Goal: Entertainment & Leisure: Consume media (video, audio)

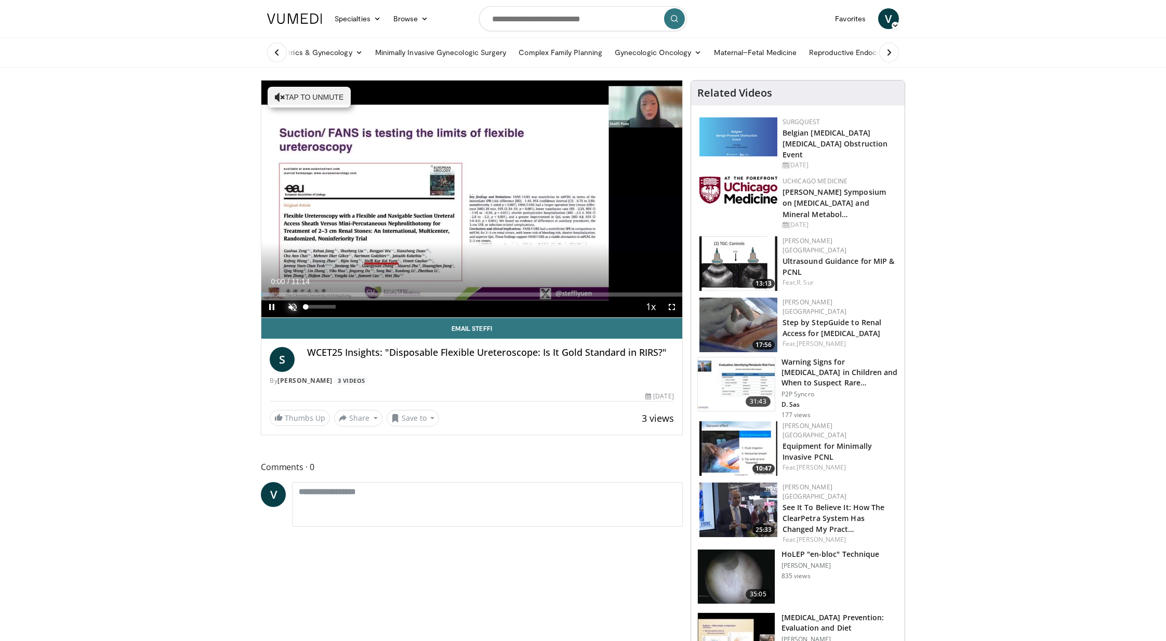
click at [290, 304] on span "Video Player" at bounding box center [292, 307] width 21 height 21
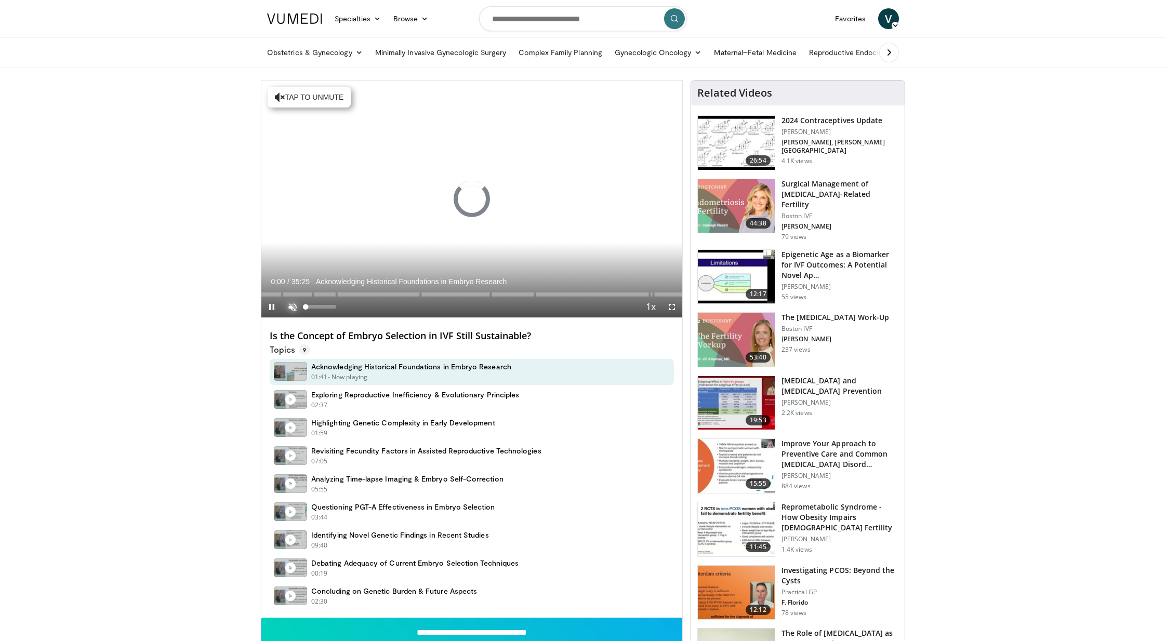
click at [297, 305] on span "Video Player" at bounding box center [292, 307] width 21 height 21
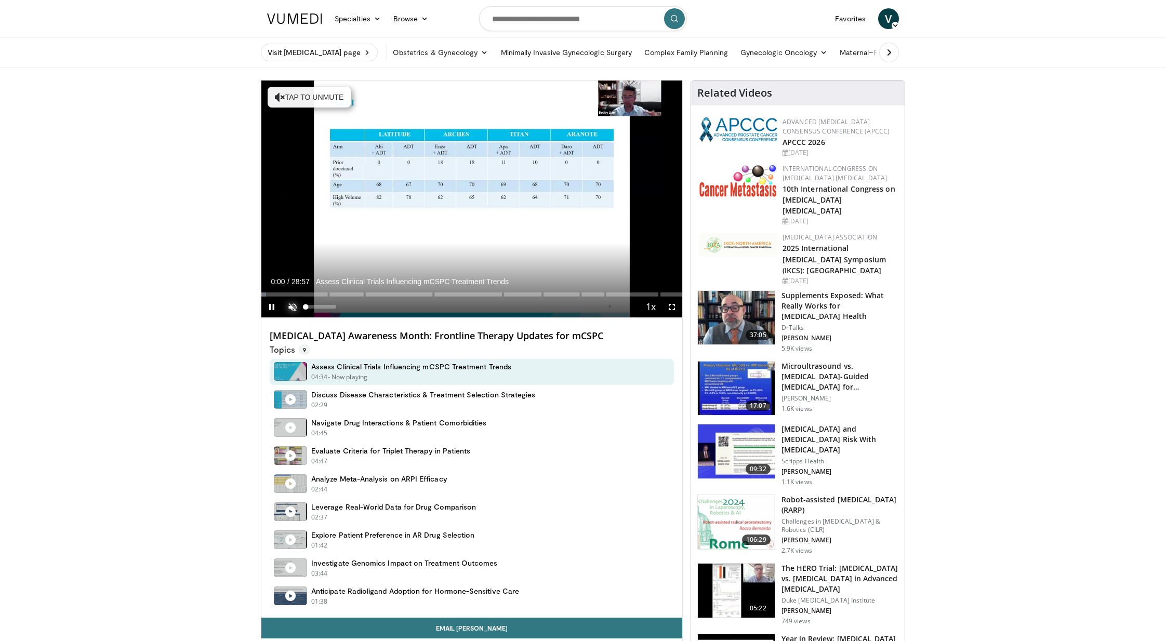
click at [288, 306] on span "Video Player" at bounding box center [292, 307] width 21 height 21
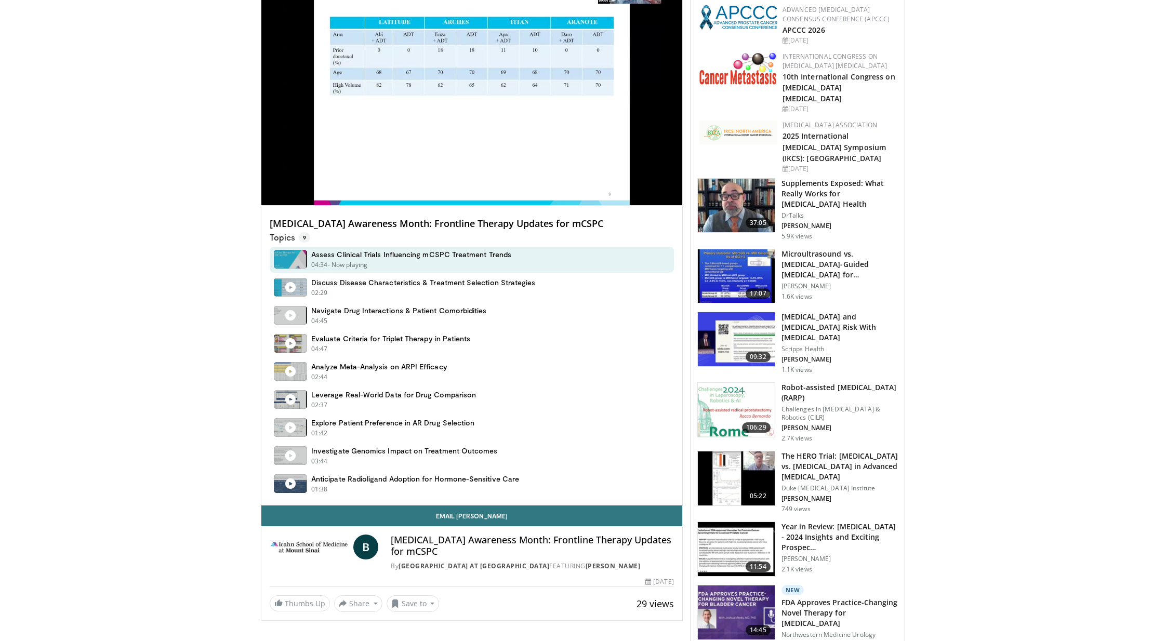
scroll to position [93, 0]
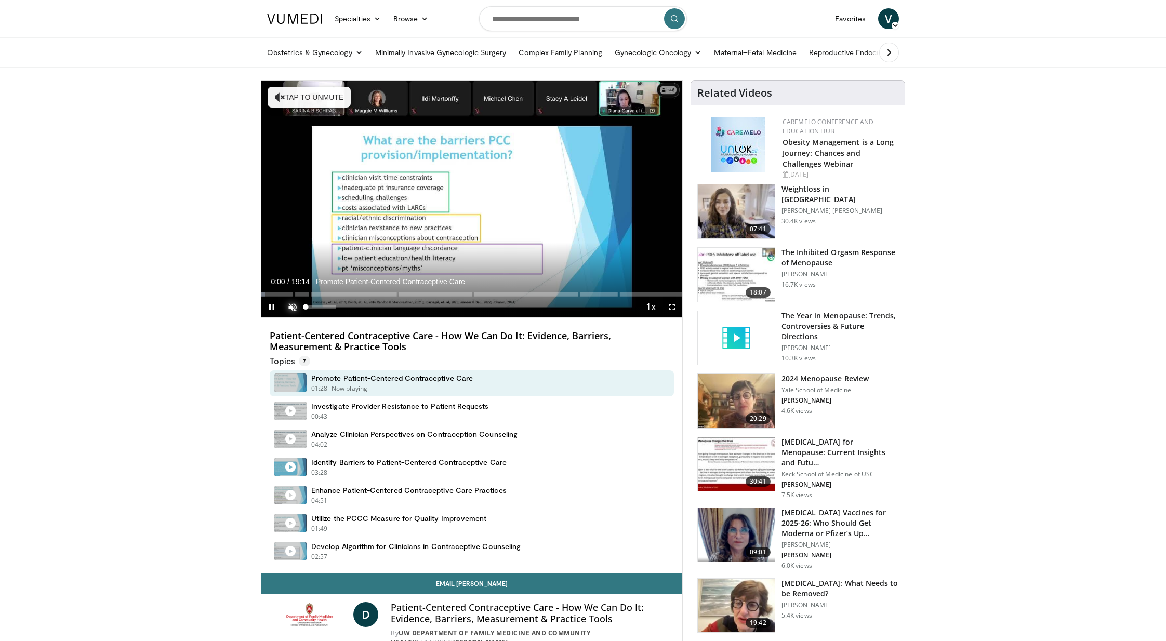
click at [292, 305] on span "Video Player" at bounding box center [292, 307] width 21 height 21
click at [287, 294] on div "Progress Bar" at bounding box center [287, 295] width 1 height 4
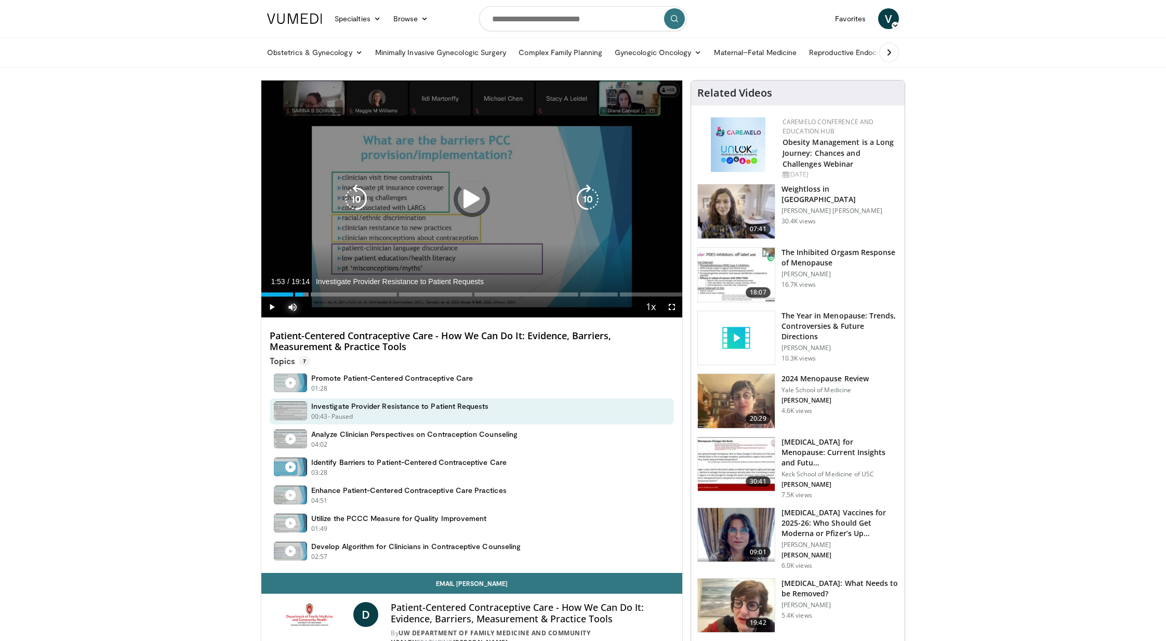
click at [0, 0] on div "Progress Bar" at bounding box center [0, 0] width 0 height 0
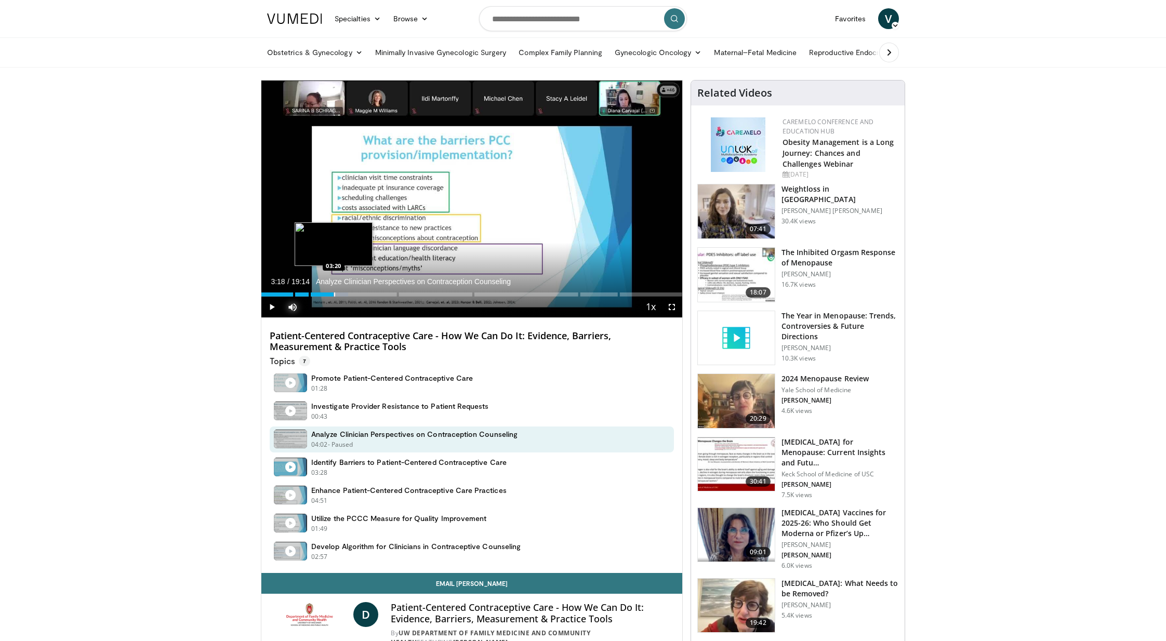
click at [334, 293] on div "Progress Bar" at bounding box center [334, 295] width 1 height 4
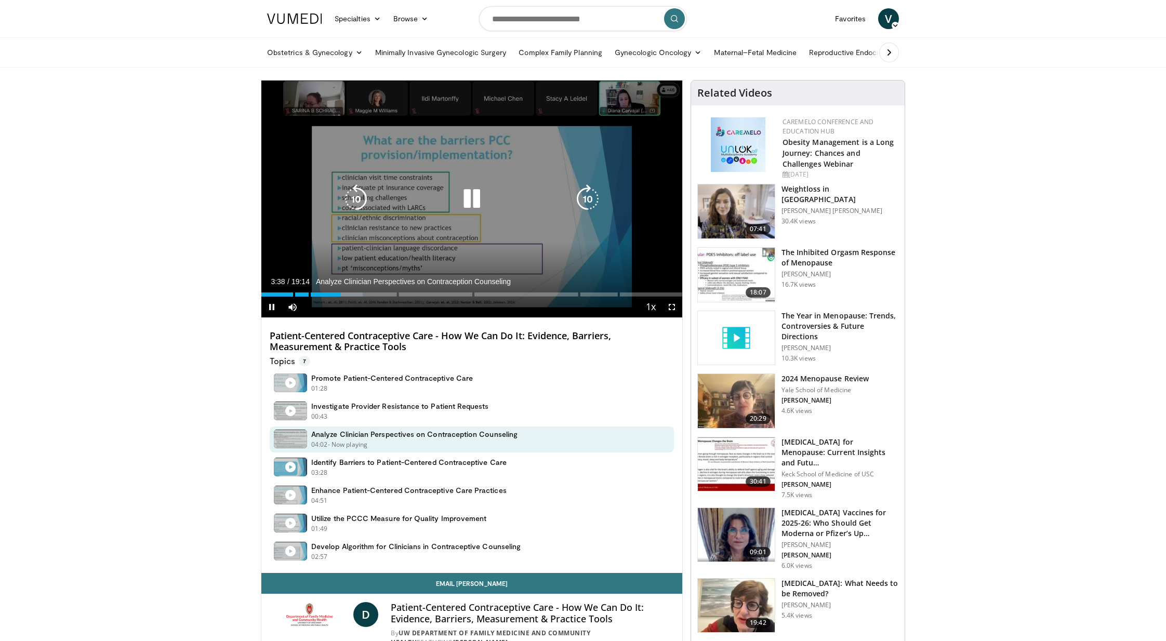
click at [475, 201] on icon "Video Player" at bounding box center [471, 199] width 29 height 29
click at [470, 203] on icon "Video Player" at bounding box center [471, 199] width 29 height 29
click at [469, 193] on icon "Video Player" at bounding box center [471, 199] width 29 height 29
click at [471, 220] on div "10 seconds Tap to unmute" at bounding box center [471, 199] width 421 height 237
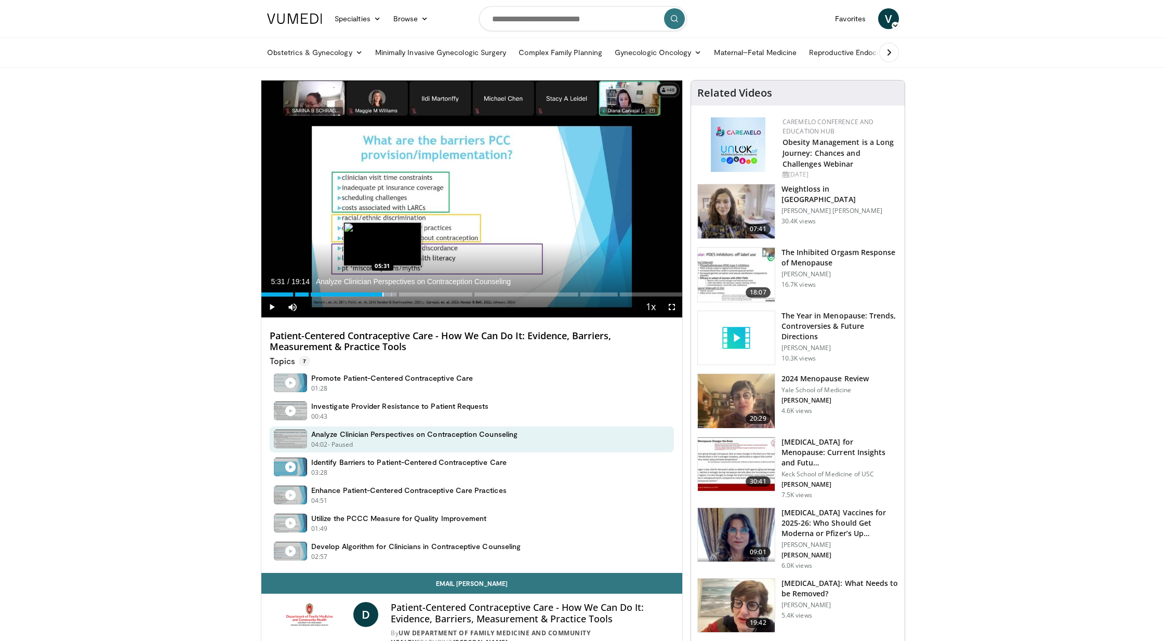
click at [383, 293] on div "Progress Bar" at bounding box center [383, 295] width 1 height 4
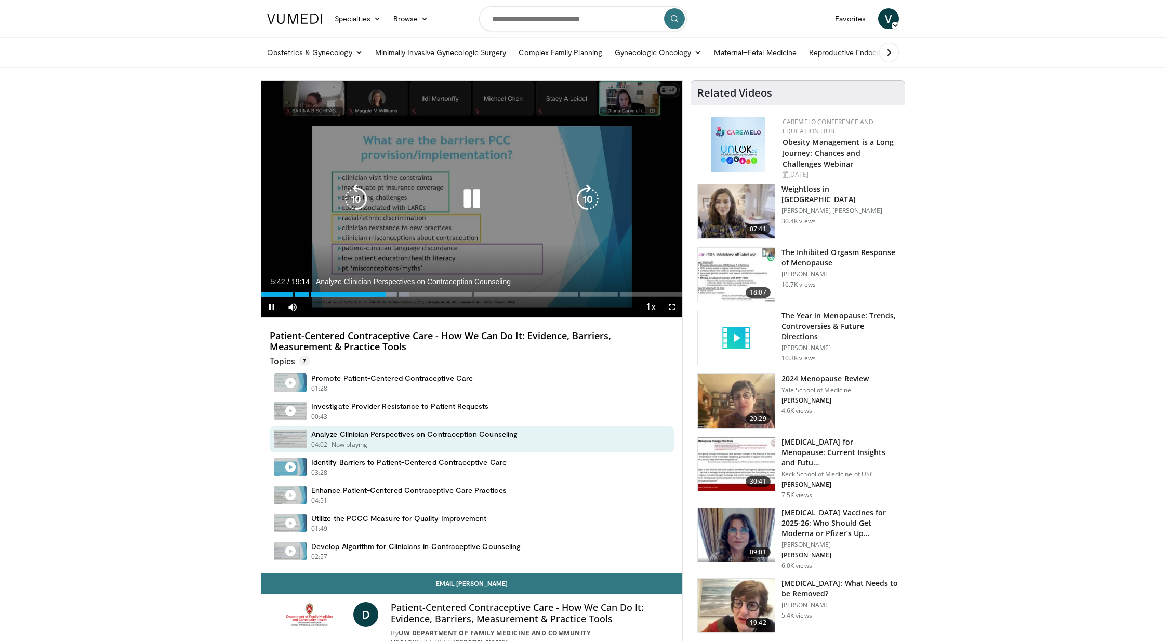
click at [456, 191] on div "Video Player" at bounding box center [472, 199] width 253 height 21
click at [467, 200] on icon "Video Player" at bounding box center [471, 199] width 29 height 29
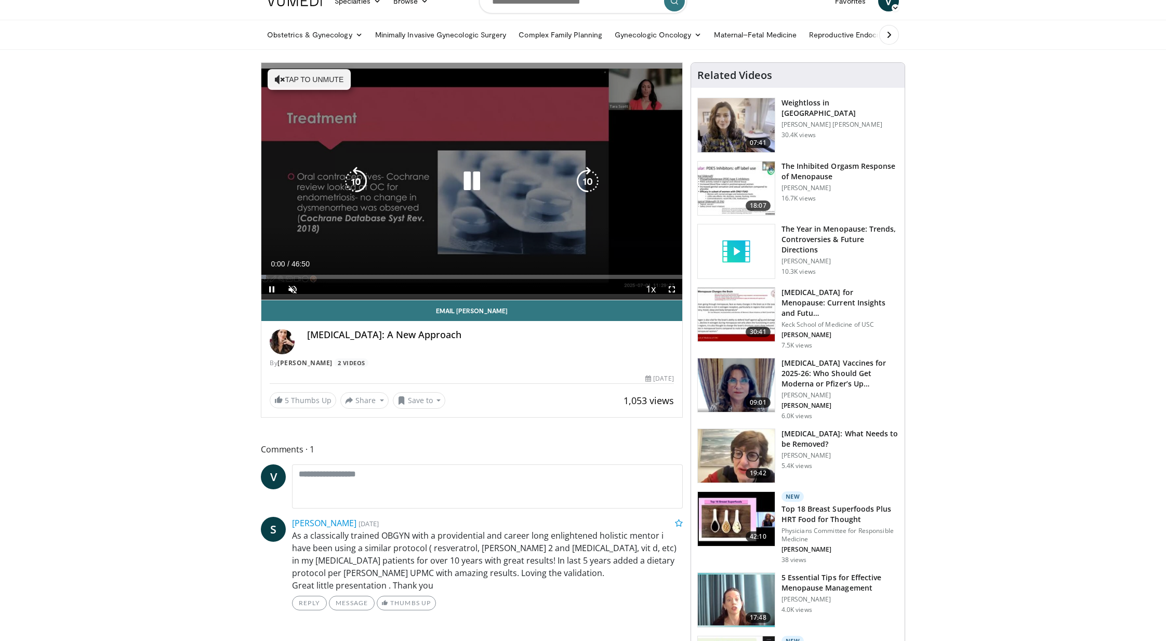
scroll to position [7, 0]
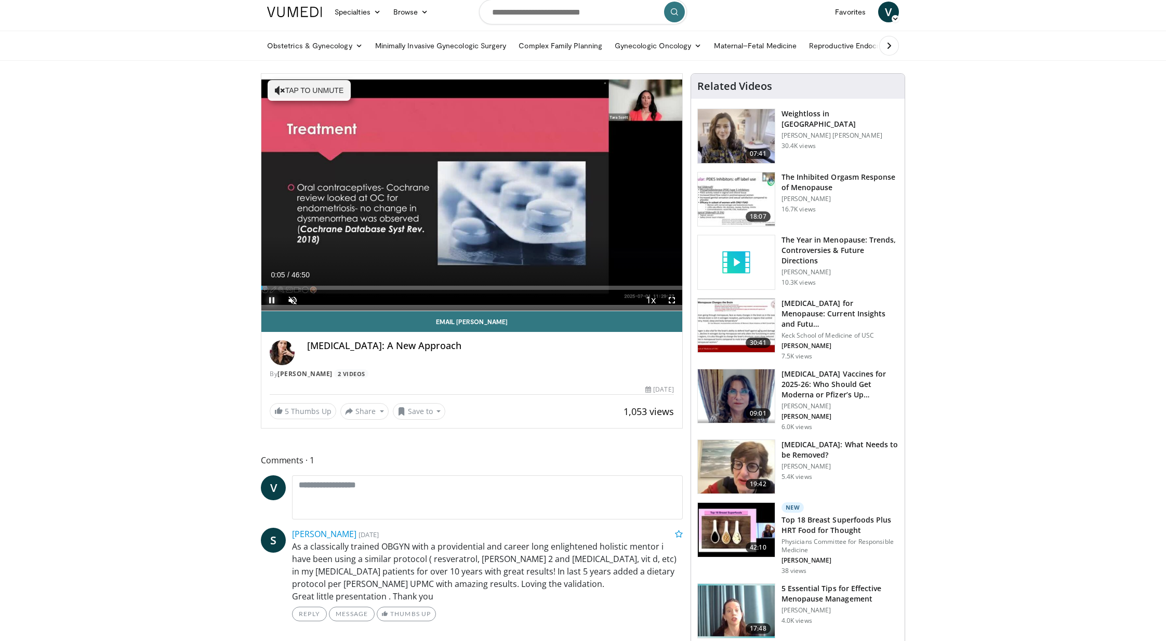
click at [273, 299] on span "Video Player" at bounding box center [271, 300] width 21 height 21
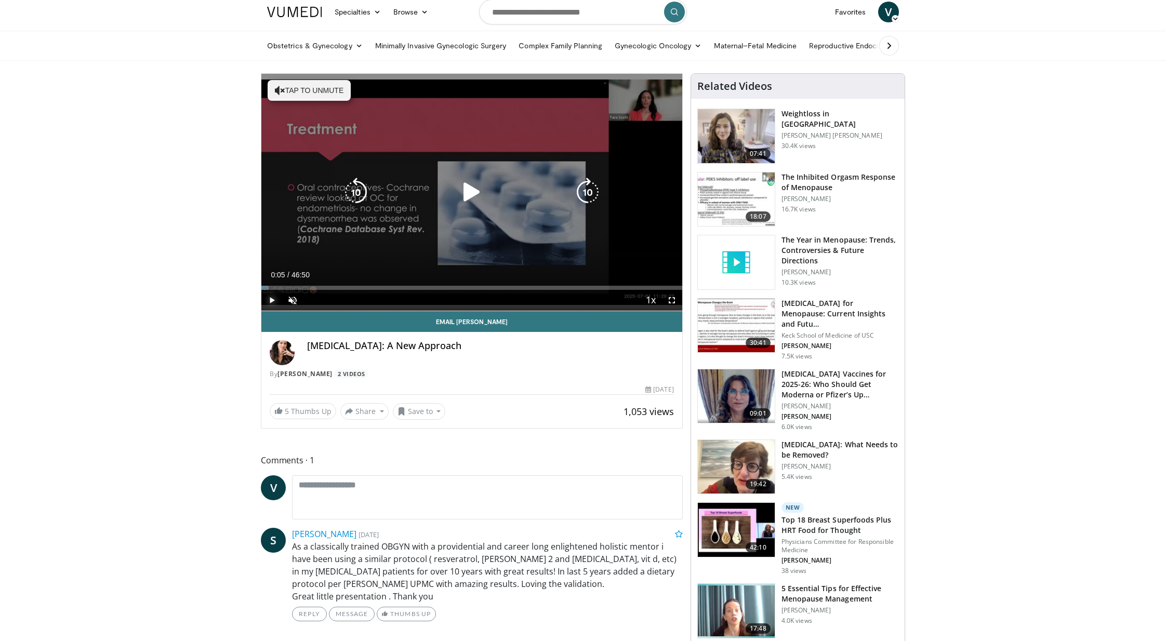
scroll to position [0, 0]
